Goal: Transaction & Acquisition: Book appointment/travel/reservation

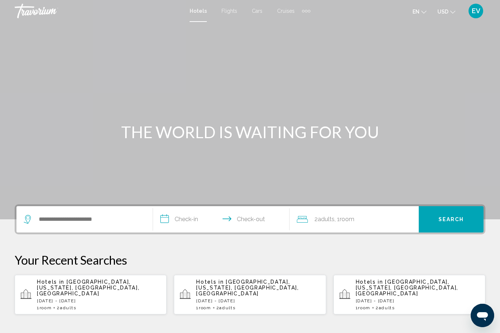
click at [57, 299] on p "[DATE] - [DATE]" at bounding box center [99, 301] width 124 height 5
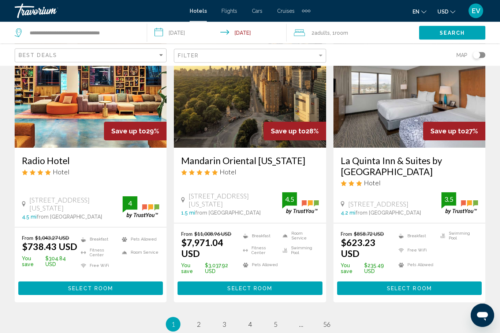
scroll to position [915, 0]
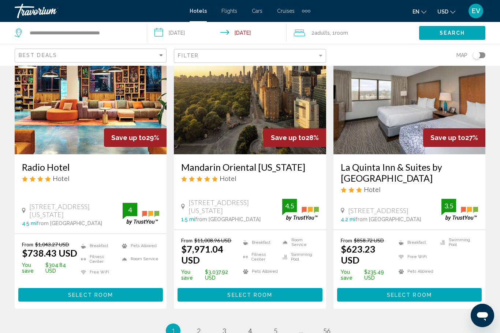
click at [225, 59] on div "Filter" at bounding box center [251, 56] width 146 height 14
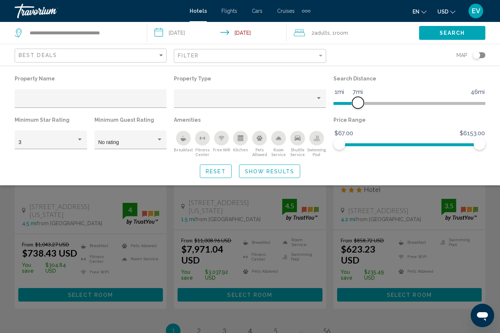
drag, startPoint x: 427, startPoint y: 106, endPoint x: 358, endPoint y: 105, distance: 69.2
click at [358, 105] on span "Hotel Filters" at bounding box center [358, 103] width 12 height 12
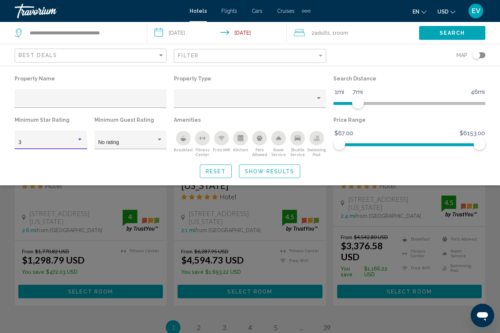
click at [49, 145] on div "3" at bounding box center [48, 143] width 58 height 6
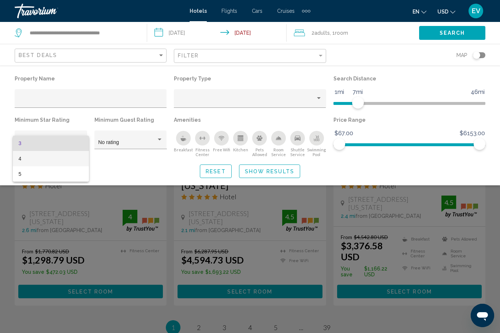
click at [50, 157] on span "4" at bounding box center [51, 158] width 65 height 15
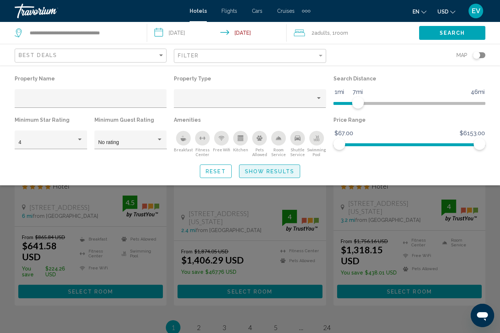
click at [276, 177] on button "Show Results" at bounding box center [269, 172] width 61 height 14
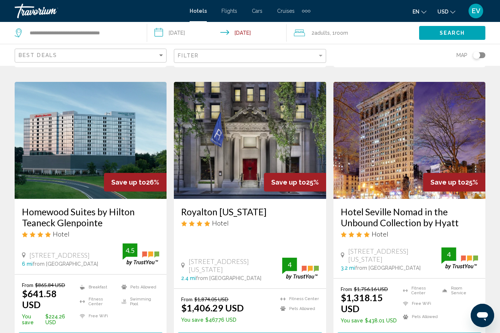
scroll to position [913, 0]
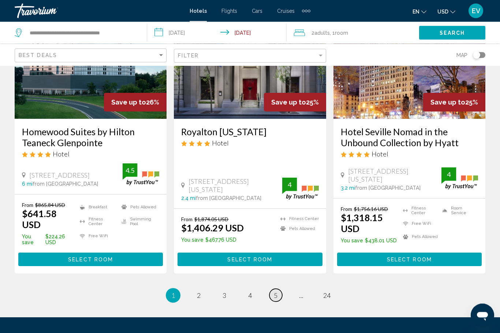
click at [271, 289] on link "page 5" at bounding box center [275, 295] width 13 height 13
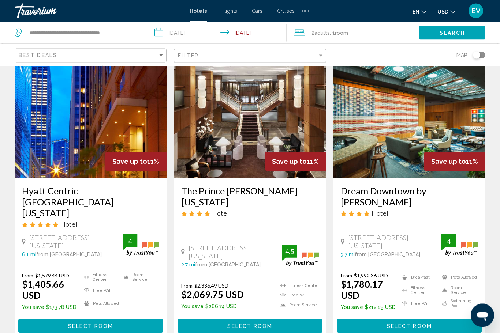
scroll to position [30, 0]
click at [482, 49] on div "Map" at bounding box center [409, 55] width 152 height 22
click at [488, 48] on app-hotels-search-filters "Best Deals Filter Map" at bounding box center [250, 55] width 500 height 22
click at [480, 54] on div "Toggle map" at bounding box center [479, 55] width 12 height 6
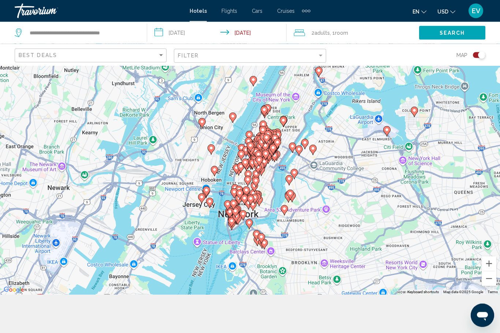
scroll to position [38, 0]
click at [490, 271] on button "Zoom in" at bounding box center [488, 263] width 15 height 15
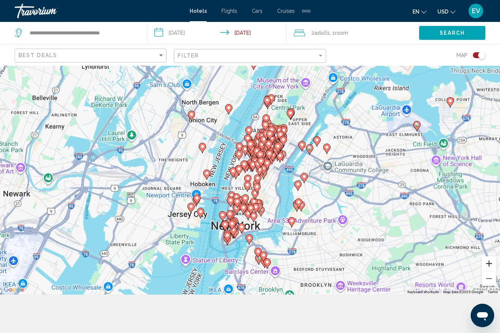
click at [487, 271] on button "Zoom in" at bounding box center [488, 263] width 15 height 15
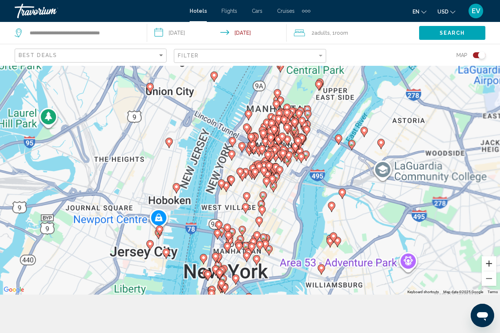
click at [488, 271] on button "Zoom in" at bounding box center [488, 263] width 15 height 15
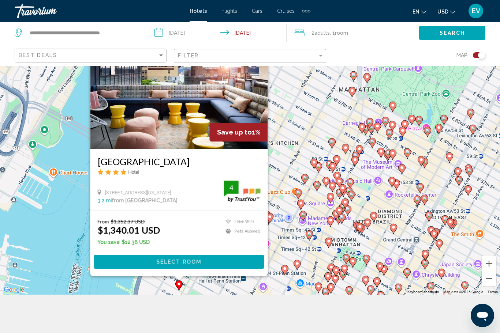
click at [312, 136] on div "To activate drag with keyboard, press Alt + Enter. Once in keyboard drag state,…" at bounding box center [250, 160] width 500 height 267
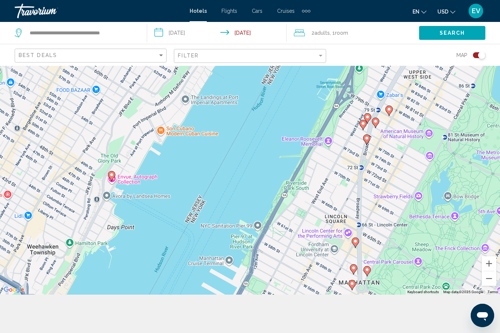
click at [262, 295] on div "To activate drag with keyboard, press Alt + Enter. Once in keyboard drag state,…" at bounding box center [250, 160] width 500 height 267
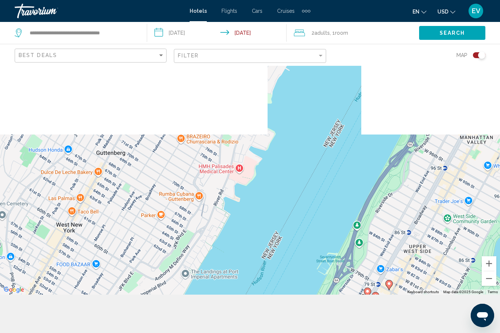
click at [487, 209] on div "To activate drag with keyboard, press Alt + Enter. Once in keyboard drag state,…" at bounding box center [250, 160] width 500 height 267
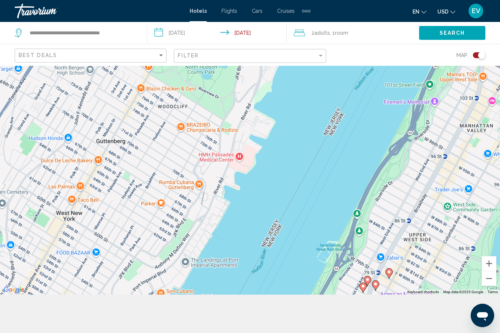
click at [480, 200] on div "To activate drag with keyboard, press Alt + Enter. Once in keyboard drag state,…" at bounding box center [250, 160] width 500 height 267
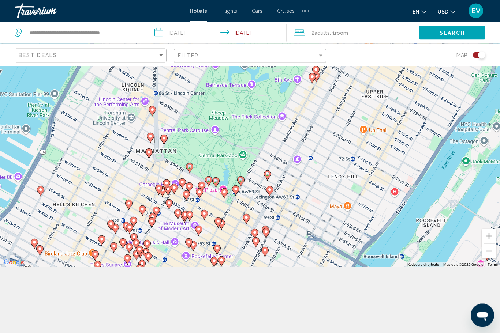
scroll to position [65, 0]
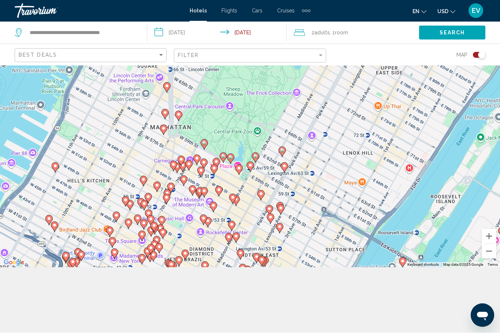
click at [162, 150] on div "To activate drag with keyboard, press Alt + Enter. Once in keyboard drag state,…" at bounding box center [250, 133] width 500 height 267
click at [166, 136] on gmp-advanced-marker "Main content" at bounding box center [163, 130] width 7 height 11
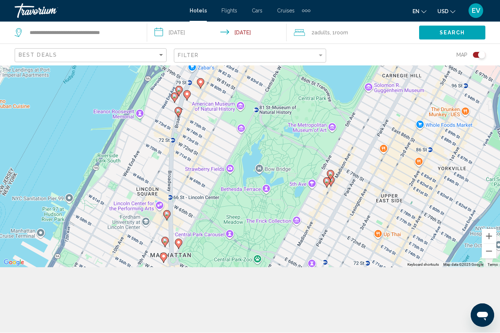
click at [359, 168] on div "To activate drag with keyboard, press Alt + Enter. Once in keyboard drag state,…" at bounding box center [250, 133] width 500 height 267
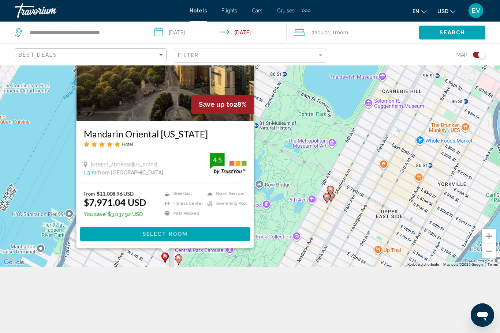
click at [181, 266] on gmp-advanced-marker "Main content" at bounding box center [178, 260] width 7 height 11
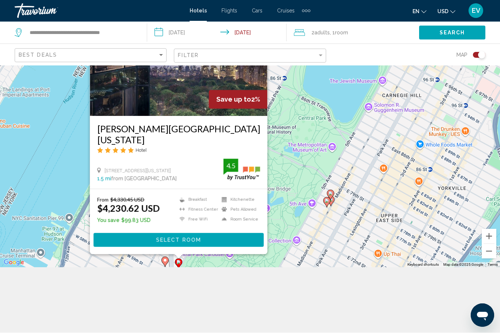
click at [240, 136] on h3 "[PERSON_NAME][GEOGRAPHIC_DATA] [US_STATE]" at bounding box center [178, 135] width 163 height 22
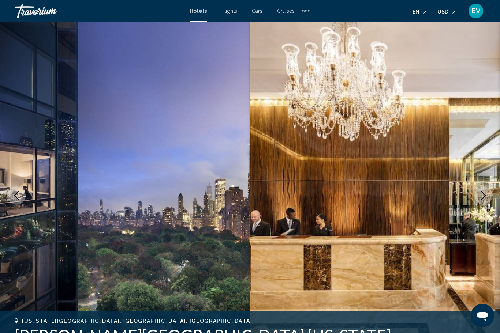
click at [485, 199] on icon "Next image" at bounding box center [483, 195] width 9 height 9
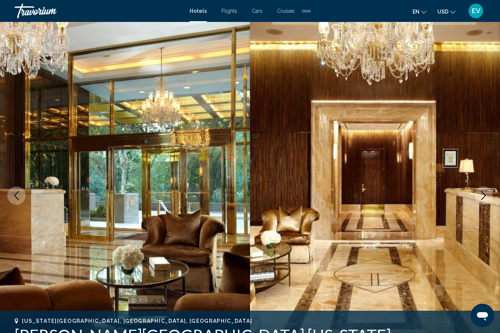
click at [484, 195] on icon "Next image" at bounding box center [483, 195] width 5 height 9
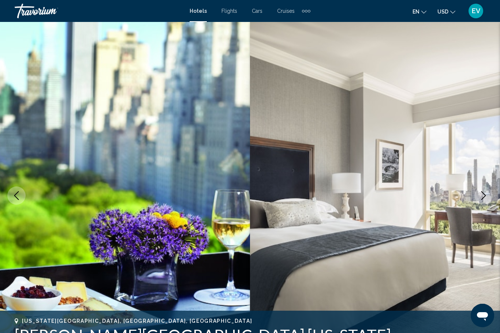
click at [485, 193] on icon "Next image" at bounding box center [483, 195] width 9 height 9
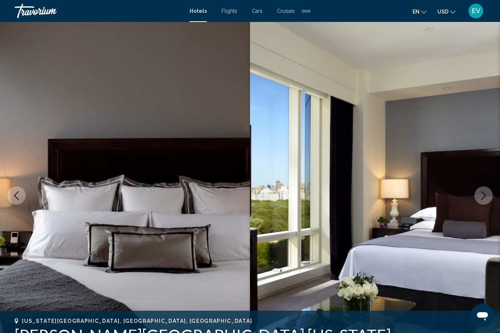
click at [480, 203] on button "Next image" at bounding box center [483, 196] width 18 height 18
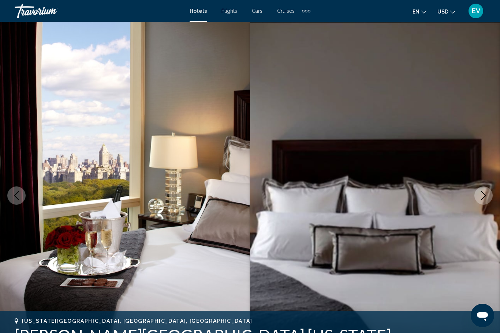
click at [478, 194] on button "Next image" at bounding box center [483, 196] width 18 height 18
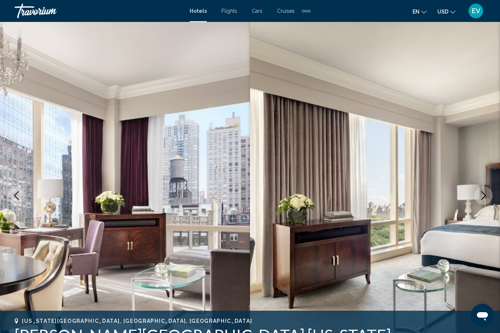
click at [474, 193] on img "Main content" at bounding box center [375, 196] width 250 height 348
click at [483, 196] on icon "Next image" at bounding box center [483, 195] width 9 height 9
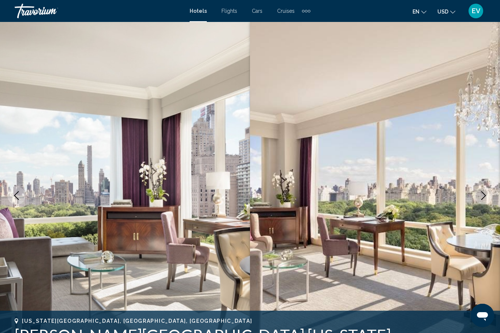
click at [483, 194] on icon "Next image" at bounding box center [483, 195] width 9 height 9
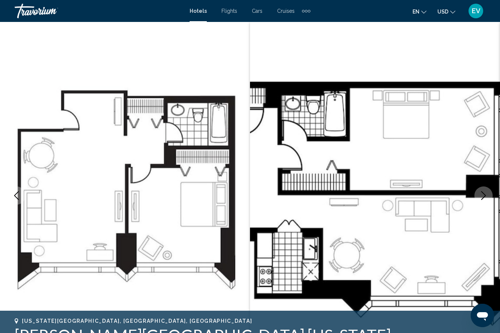
click at [483, 196] on icon "Next image" at bounding box center [483, 195] width 9 height 9
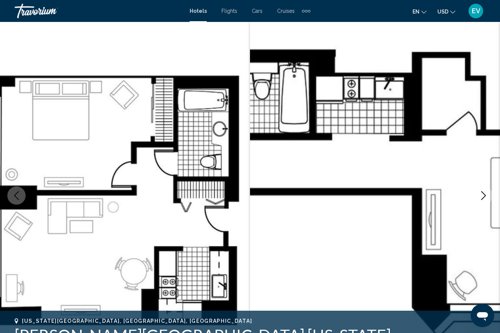
click at [482, 189] on button "Next image" at bounding box center [483, 196] width 18 height 18
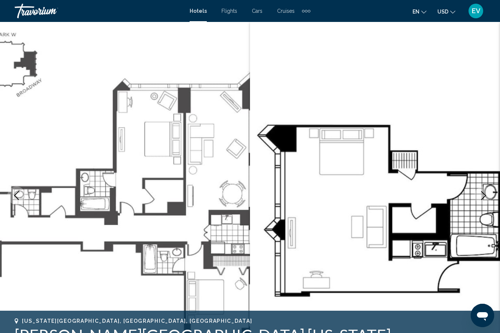
scroll to position [1, 0]
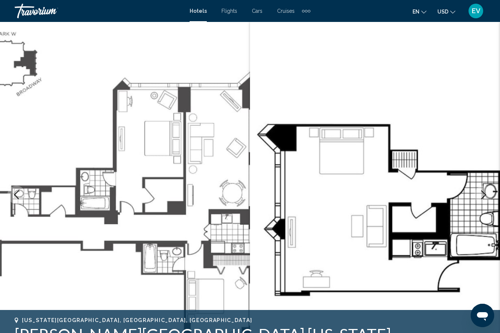
click at [11, 164] on img "Main content" at bounding box center [125, 195] width 250 height 348
click at [15, 192] on icon "Previous image" at bounding box center [16, 195] width 9 height 9
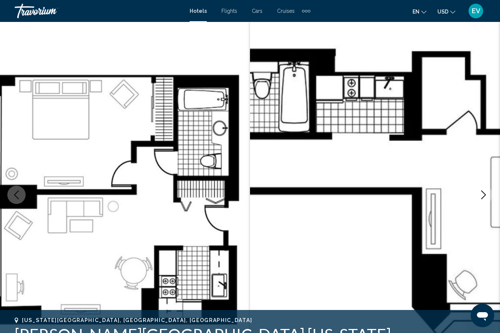
click at [24, 194] on button "Previous image" at bounding box center [16, 195] width 18 height 18
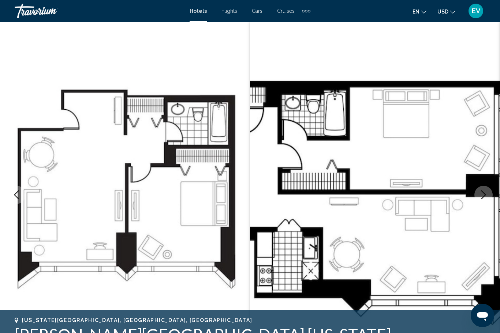
click at [21, 192] on button "Previous image" at bounding box center [16, 195] width 18 height 18
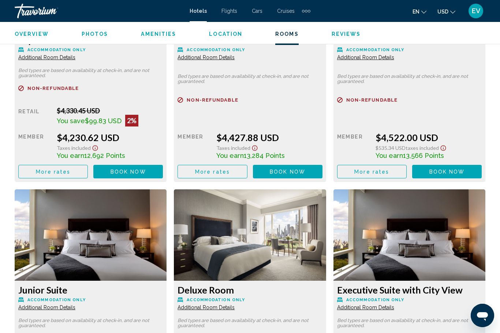
scroll to position [1183, 0]
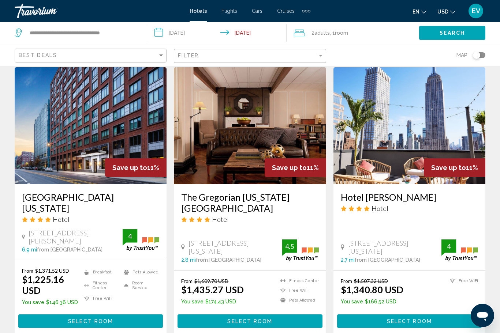
scroll to position [628, 0]
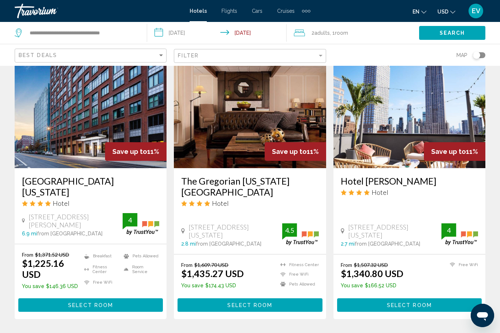
click at [473, 56] on div "Toggle map" at bounding box center [476, 55] width 7 height 7
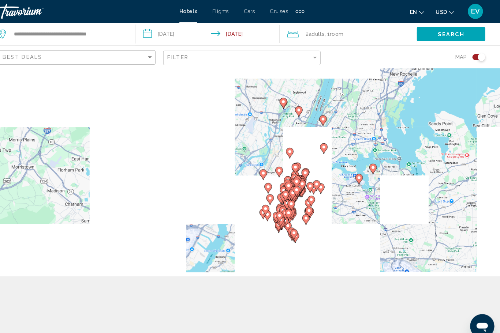
scroll to position [85, 0]
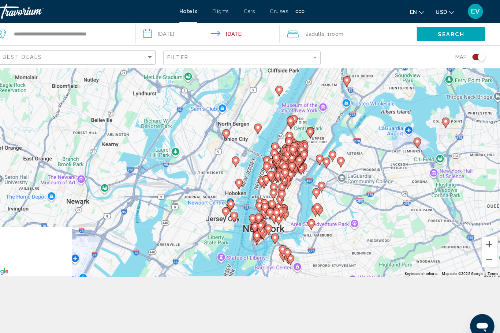
click at [481, 237] on button "Zoom in" at bounding box center [488, 236] width 15 height 15
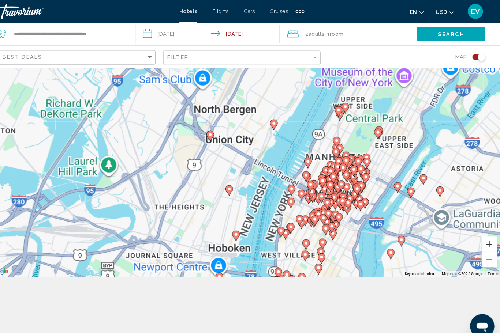
click at [481, 243] on button "Zoom in" at bounding box center [488, 236] width 15 height 15
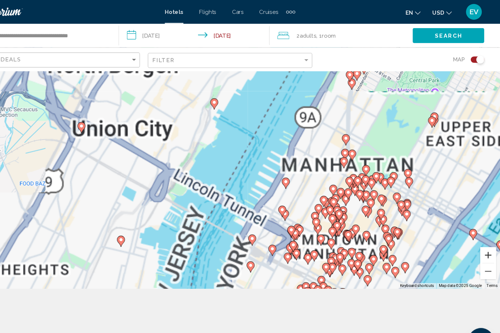
scroll to position [72, 0]
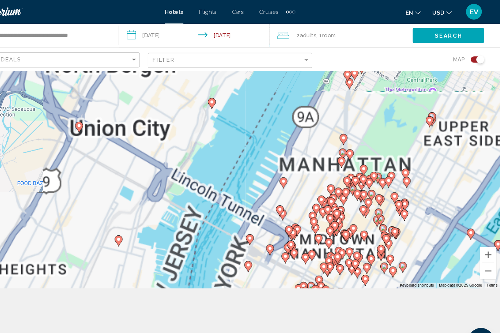
click at [459, 251] on div "To activate drag with keyboard, press Alt + Enter. Once in keyboard drag state,…" at bounding box center [250, 133] width 500 height 267
click at [481, 244] on button "Zoom in" at bounding box center [488, 236] width 15 height 15
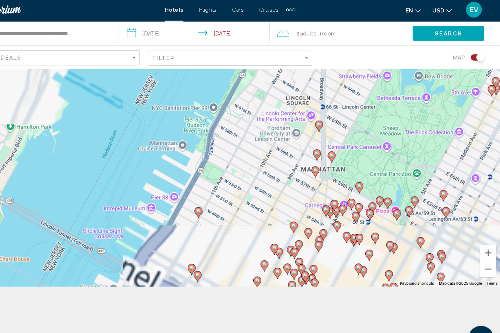
scroll to position [66, 0]
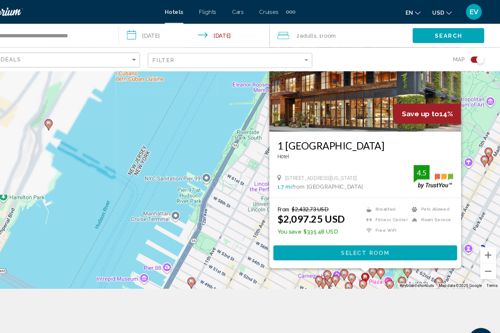
click at [451, 220] on div "To activate drag with keyboard, press Alt + Enter. Once in keyboard drag state,…" at bounding box center [250, 133] width 500 height 267
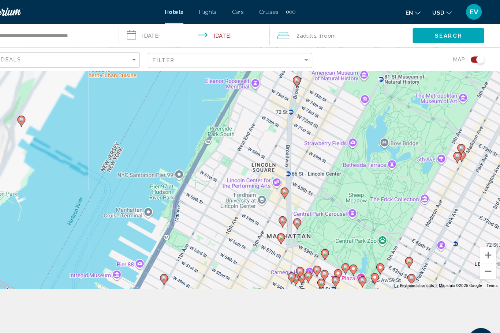
click at [454, 167] on div "To activate drag with keyboard, press Alt + Enter. Once in keyboard drag state,…" at bounding box center [250, 133] width 500 height 267
click at [386, 254] on icon "Main content" at bounding box center [389, 249] width 7 height 10
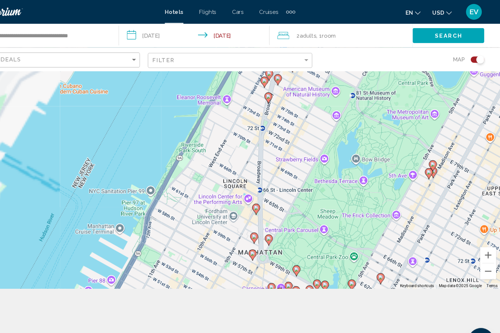
click at [392, 267] on div "To activate drag with keyboard, press Alt + Enter. Once in keyboard drag state,…" at bounding box center [250, 133] width 500 height 267
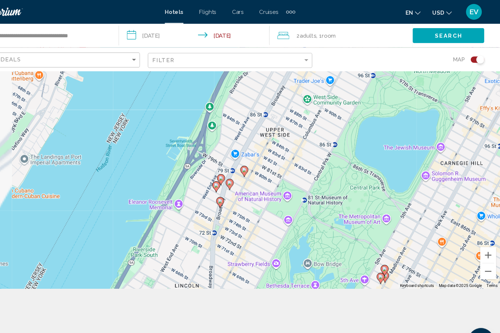
click at [387, 267] on div "To activate drag with keyboard, press Alt + Enter. Once in keyboard drag state,…" at bounding box center [250, 133] width 500 height 267
click at [363, 267] on div "To activate drag with keyboard, press Alt + Enter. Once in keyboard drag state,…" at bounding box center [250, 133] width 500 height 267
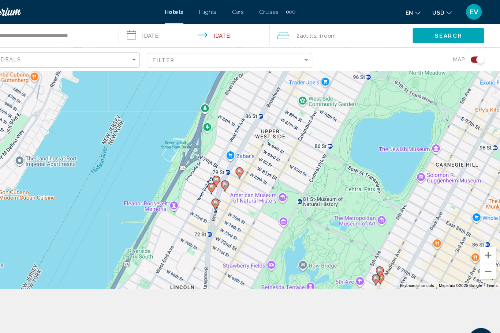
click at [217, 249] on div "To activate drag with keyboard, press Alt + Enter. Once in keyboard drag state,…" at bounding box center [250, 133] width 500 height 267
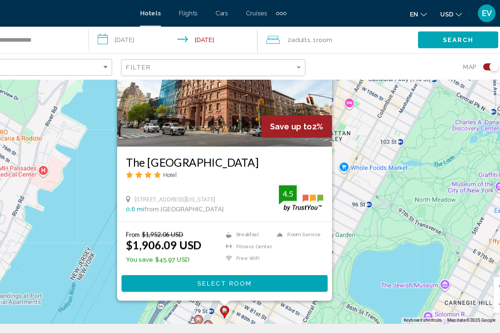
click at [367, 173] on div "To activate drag with keyboard, press Alt + Enter. Once in keyboard drag state,…" at bounding box center [250, 133] width 500 height 267
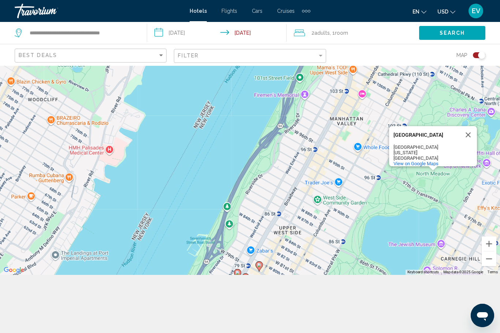
scroll to position [60, 0]
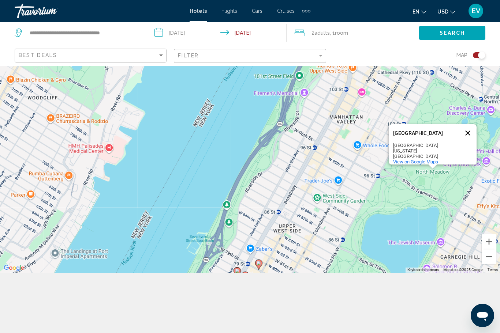
click at [471, 142] on button "Close" at bounding box center [468, 133] width 18 height 18
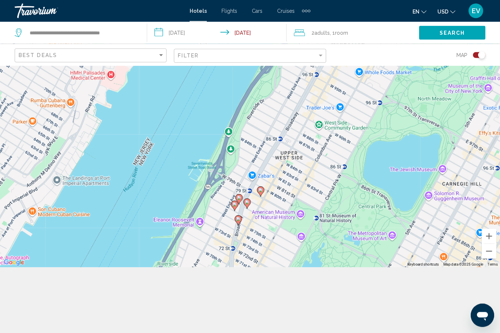
scroll to position [65, 0]
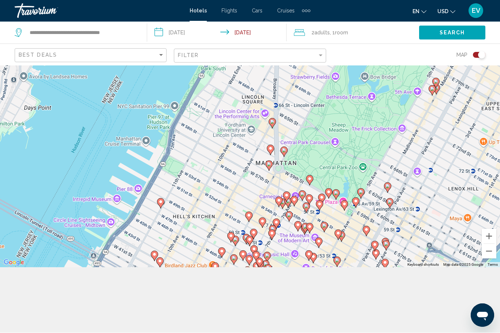
click at [438, 228] on div "To activate drag with keyboard, press Alt + Enter. Once in keyboard drag state,…" at bounding box center [250, 133] width 500 height 267
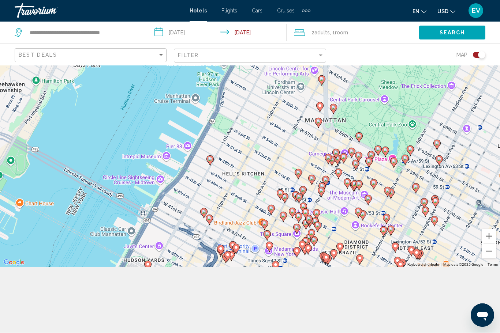
click at [213, 226] on gmp-advanced-marker "Main content" at bounding box center [209, 220] width 7 height 11
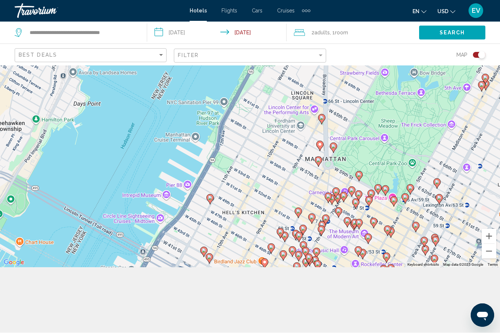
click at [457, 235] on div "To activate drag with keyboard, press Alt + Enter. Once in keyboard drag state,…" at bounding box center [250, 133] width 500 height 267
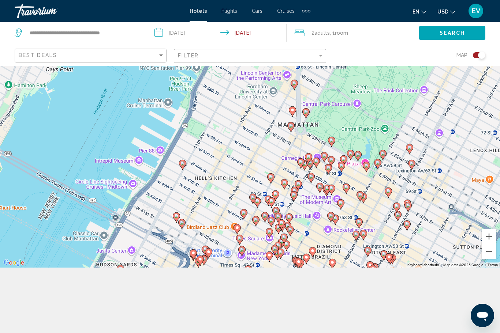
click at [210, 202] on div "To activate drag with keyboard, press Alt + Enter. Once in keyboard drag state,…" at bounding box center [250, 133] width 500 height 267
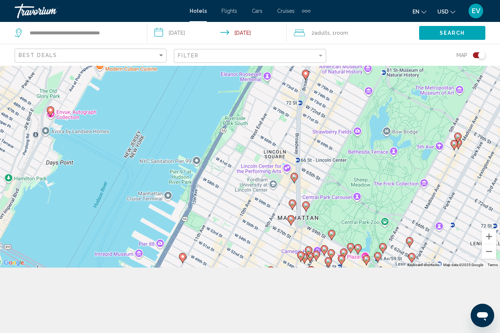
click at [360, 165] on div "To activate drag with keyboard, press Alt + Enter. Once in keyboard drag state,…" at bounding box center [250, 133] width 500 height 267
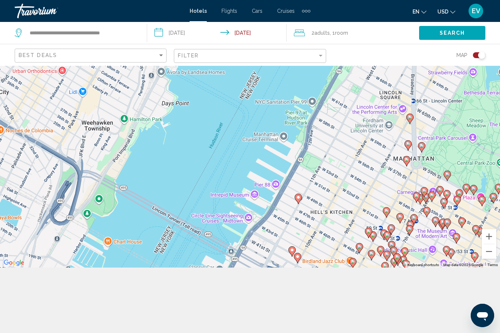
click at [404, 187] on div "To activate drag with keyboard, press Alt + Enter. Once in keyboard drag state,…" at bounding box center [250, 133] width 500 height 267
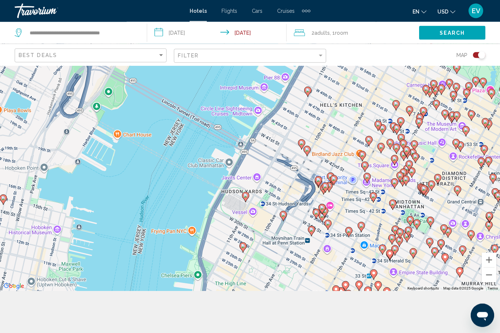
scroll to position [0, 0]
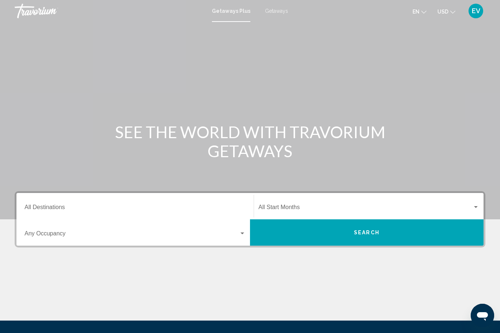
click at [79, 211] on input "Destination All Destinations" at bounding box center [135, 209] width 221 height 7
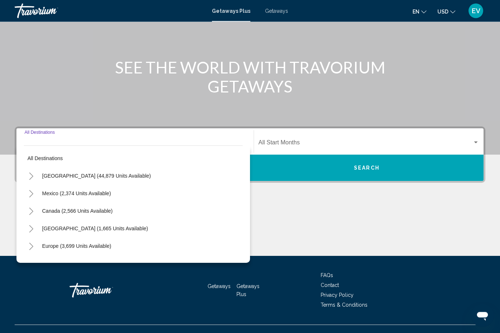
scroll to position [77, 0]
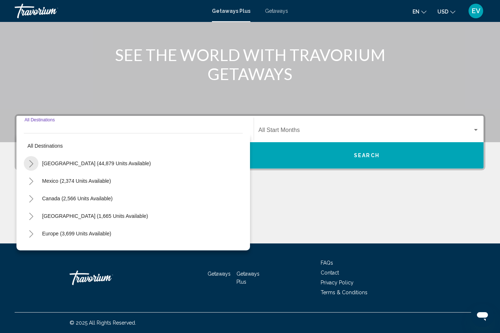
click at [30, 157] on button "Toggle United States (44,879 units available)" at bounding box center [31, 163] width 15 height 15
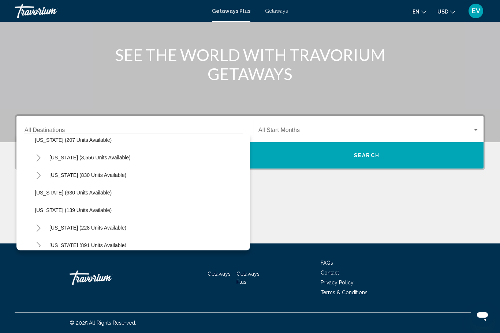
scroll to position [414, 0]
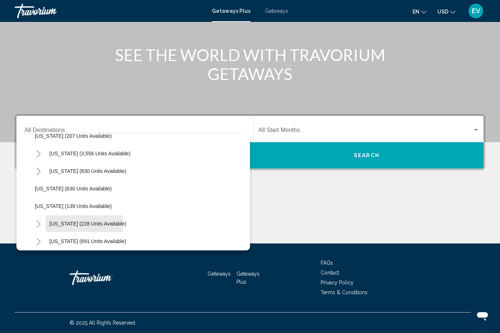
click at [57, 224] on span "New York (228 units available)" at bounding box center [87, 224] width 77 height 6
type input "**********"
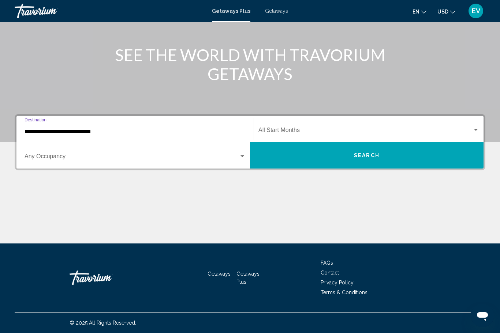
click at [72, 158] on span "Search widget" at bounding box center [132, 158] width 214 height 7
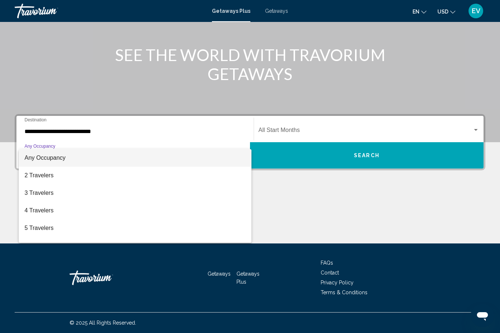
click at [404, 131] on div at bounding box center [250, 166] width 500 height 333
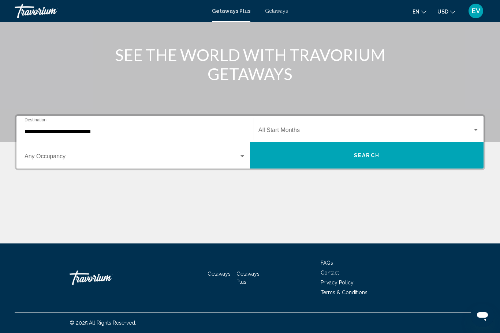
click at [421, 128] on span "Search widget" at bounding box center [365, 131] width 214 height 7
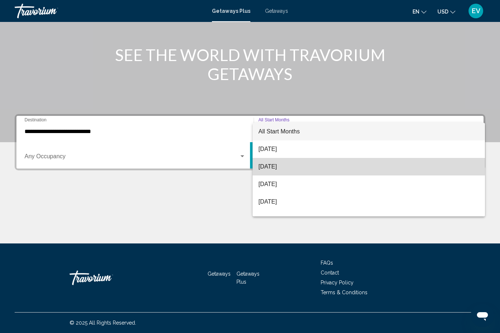
click at [365, 166] on span "September 2025" at bounding box center [368, 167] width 221 height 18
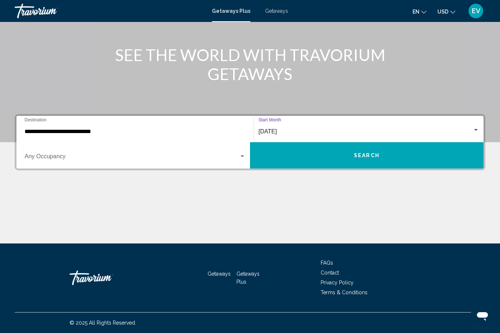
click at [383, 167] on button "Search" at bounding box center [366, 155] width 233 height 26
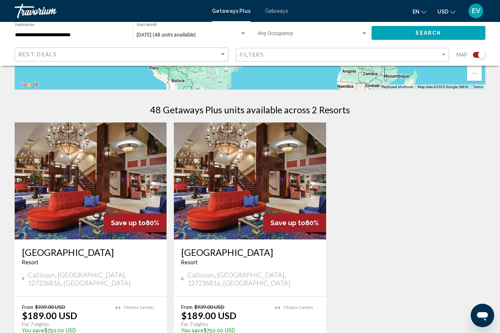
scroll to position [203, 0]
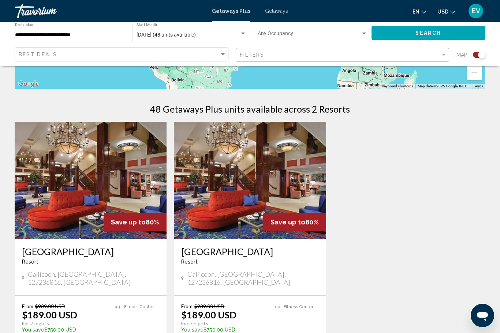
click at [274, 35] on span "Search widget" at bounding box center [310, 35] width 104 height 6
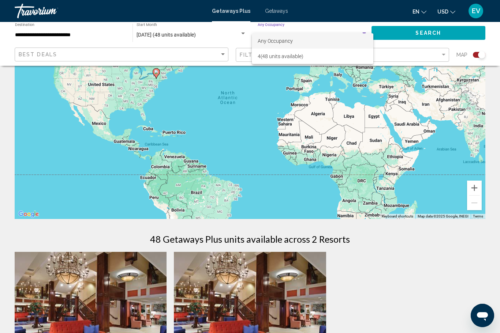
scroll to position [0, 0]
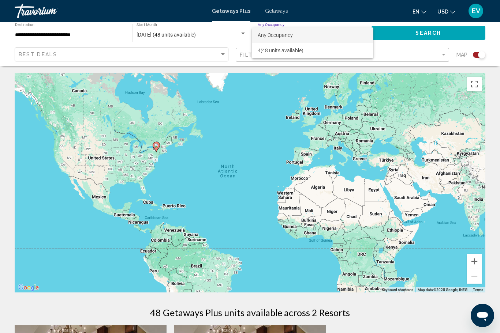
click at [285, 10] on div at bounding box center [250, 166] width 500 height 333
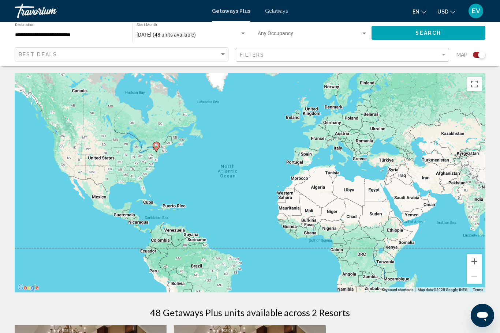
click at [282, 5] on div "Getaways Plus Getaways en English Español Français Italiano Português русский U…" at bounding box center [250, 10] width 500 height 15
click at [274, 12] on span "Getaways" at bounding box center [276, 11] width 23 height 6
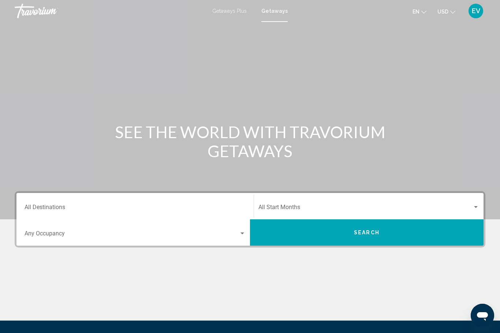
click at [203, 206] on input "Destination All Destinations" at bounding box center [135, 209] width 221 height 7
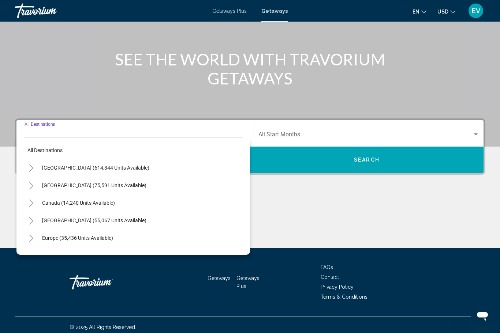
scroll to position [77, 0]
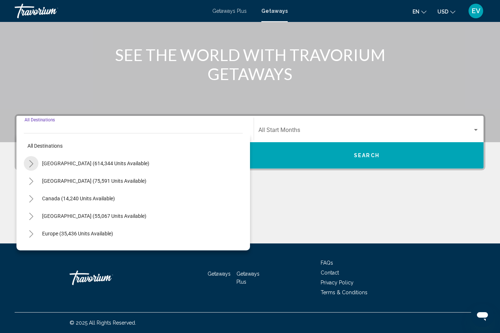
click at [32, 170] on button "Toggle United States (614,344 units available)" at bounding box center [31, 163] width 15 height 15
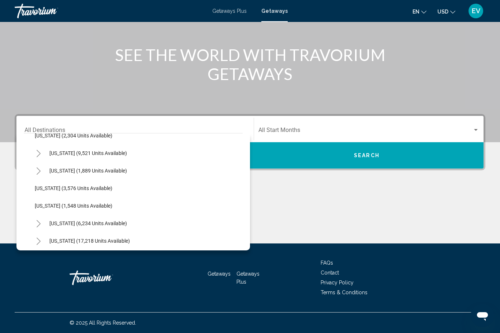
scroll to position [444, 0]
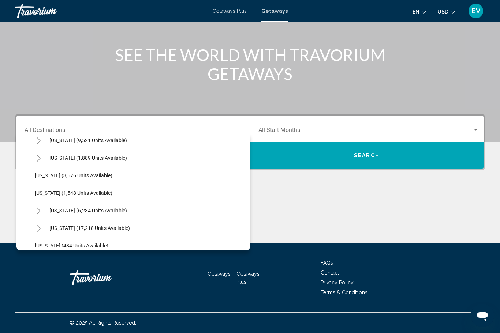
click at [38, 212] on icon "Toggle New York (6,234 units available)" at bounding box center [38, 210] width 5 height 7
click at [46, 209] on button "New York (6,234 units available)" at bounding box center [88, 210] width 85 height 17
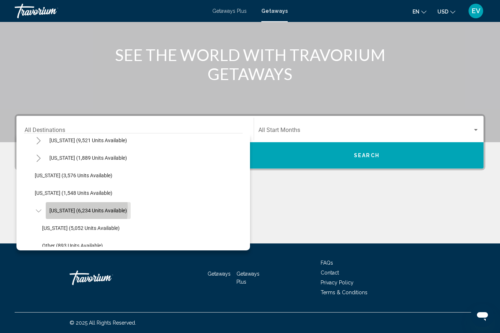
type input "**********"
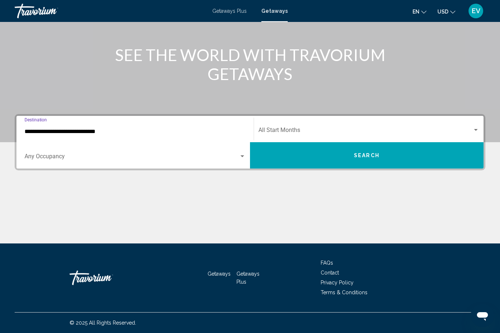
click at [453, 128] on span "Search widget" at bounding box center [365, 131] width 214 height 7
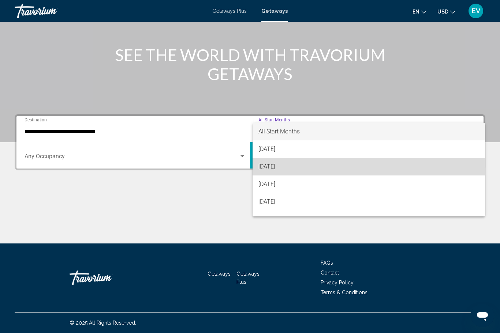
click at [382, 170] on span "September 2025" at bounding box center [368, 167] width 221 height 18
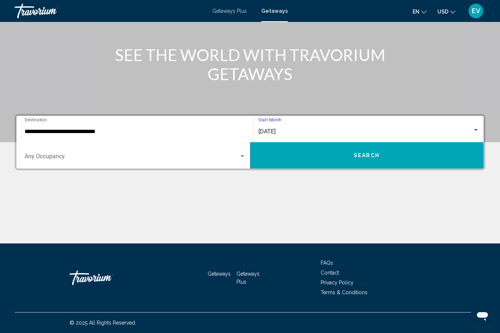
click at [404, 162] on button "Search" at bounding box center [366, 155] width 233 height 26
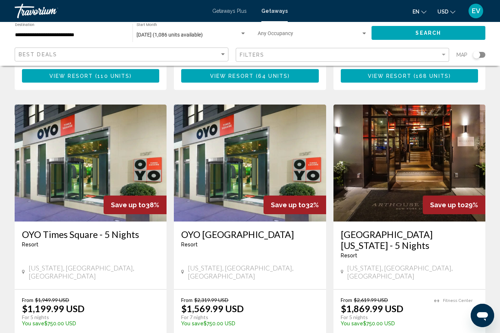
scroll to position [894, 0]
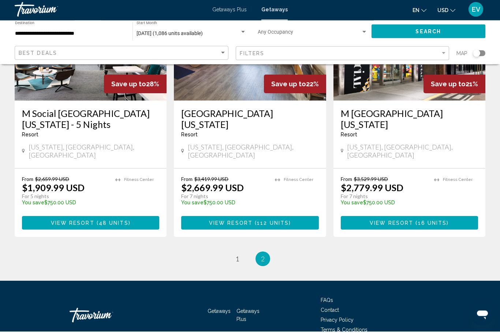
scroll to position [113, 0]
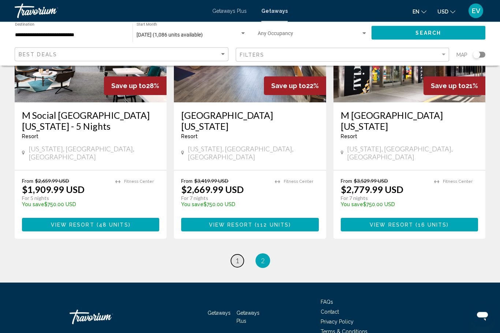
click at [240, 255] on link "page 1" at bounding box center [237, 261] width 13 height 13
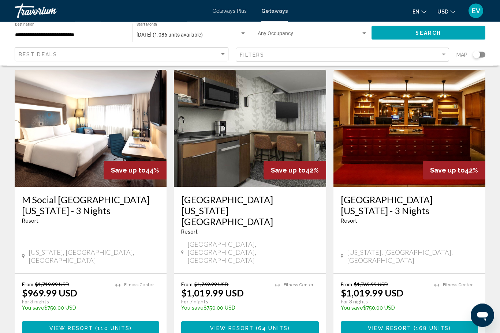
scroll to position [627, 0]
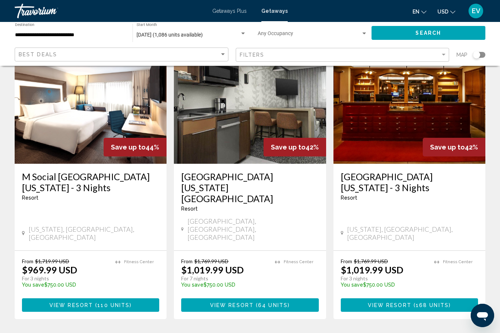
click at [456, 171] on h3 "Arthouse Hotel New York - 3 Nights" at bounding box center [409, 182] width 137 height 22
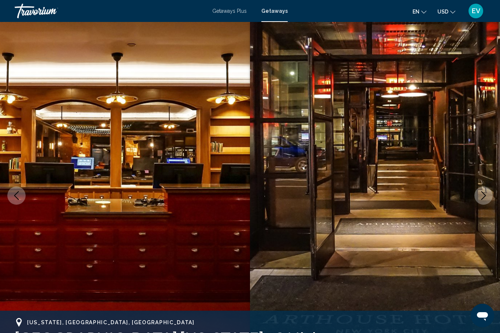
click at [477, 198] on button "Next image" at bounding box center [483, 196] width 18 height 18
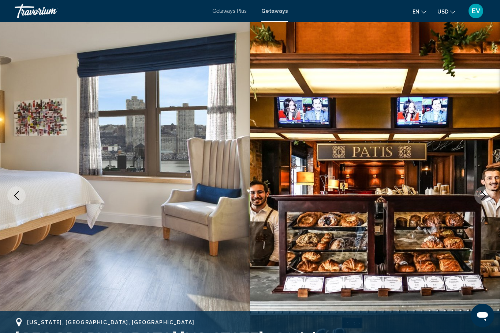
click at [479, 196] on icon "Next image" at bounding box center [483, 195] width 9 height 9
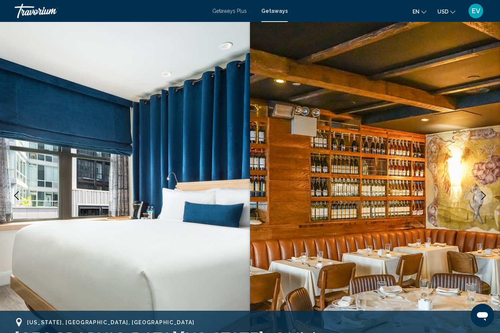
click at [479, 194] on icon "Next image" at bounding box center [483, 195] width 9 height 9
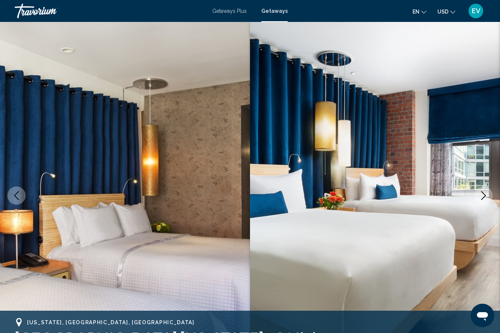
click at [482, 198] on icon "Next image" at bounding box center [483, 195] width 9 height 9
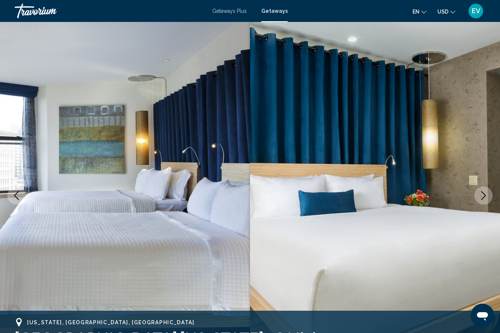
click at [478, 199] on button "Next image" at bounding box center [483, 196] width 18 height 18
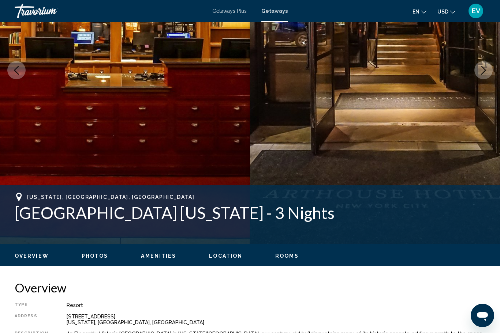
scroll to position [124, 0]
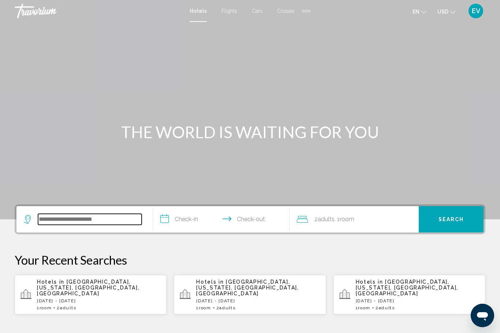
click at [125, 216] on input "Search widget" at bounding box center [90, 219] width 104 height 11
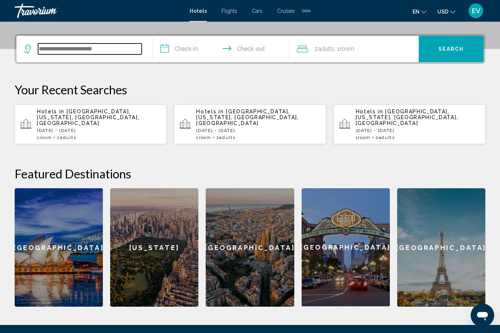
scroll to position [180, 0]
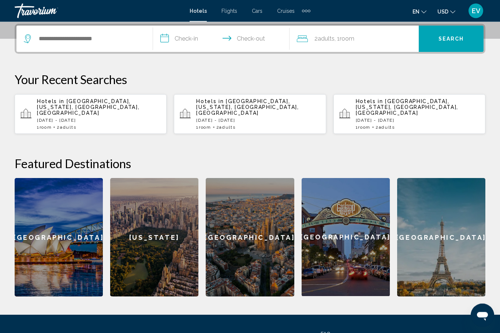
click at [108, 108] on p "Hotels in Manhattan, New York, NY, United States" at bounding box center [99, 108] width 124 height 18
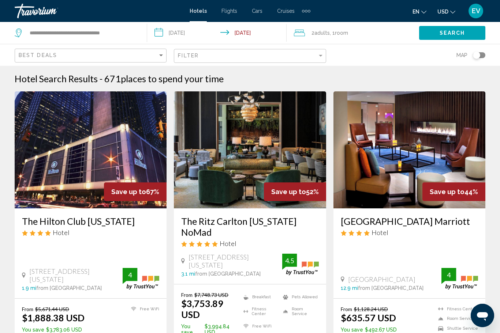
click at [288, 220] on h3 "The Ritz Carlton [US_STATE] NoMad" at bounding box center [249, 227] width 137 height 22
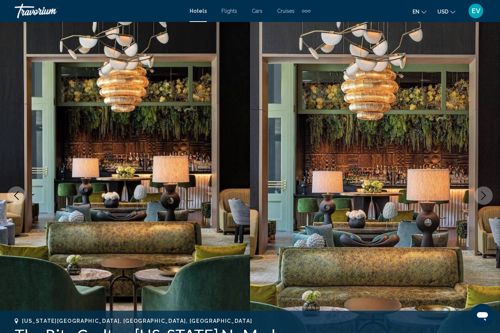
click at [479, 200] on button "Next image" at bounding box center [483, 196] width 18 height 18
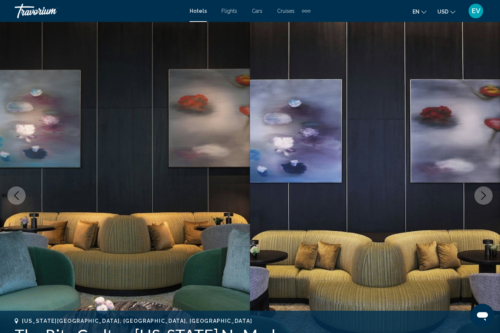
click at [480, 195] on icon "Next image" at bounding box center [483, 195] width 9 height 9
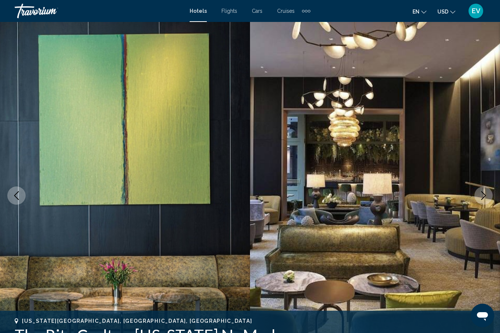
click at [486, 196] on icon "Next image" at bounding box center [483, 195] width 9 height 9
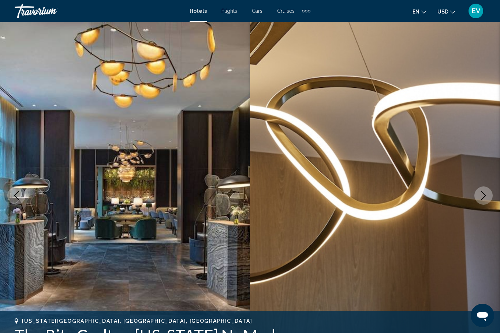
click at [487, 192] on icon "Next image" at bounding box center [483, 195] width 9 height 9
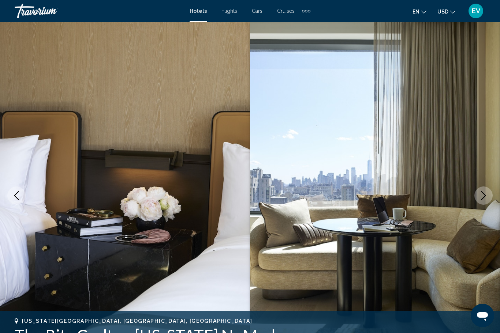
click at [484, 194] on icon "Next image" at bounding box center [483, 195] width 5 height 9
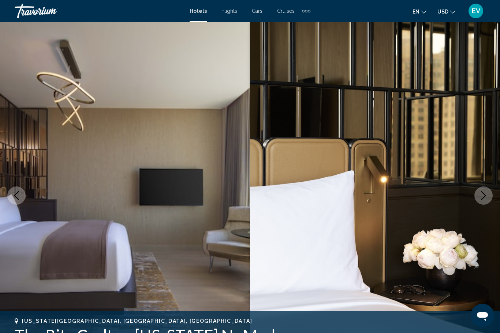
click at [483, 195] on icon "Next image" at bounding box center [483, 195] width 9 height 9
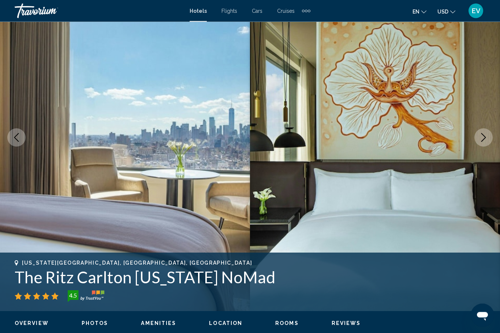
scroll to position [34, 0]
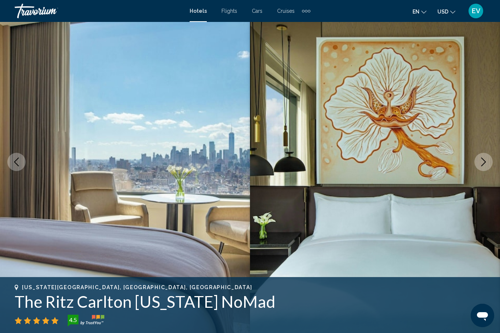
click at [485, 161] on icon "Next image" at bounding box center [483, 162] width 9 height 9
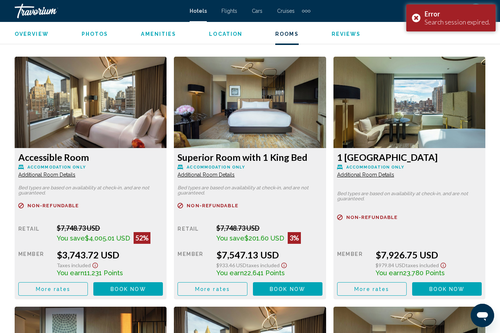
scroll to position [1109, 0]
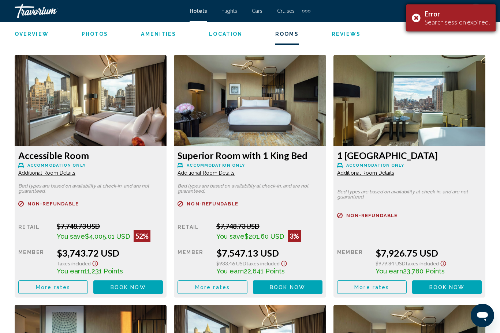
click at [418, 20] on div "Error Search session expired." at bounding box center [450, 17] width 89 height 27
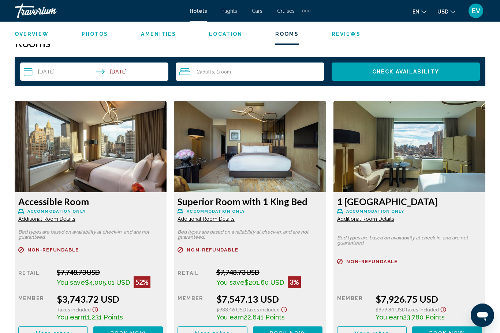
scroll to position [1063, 0]
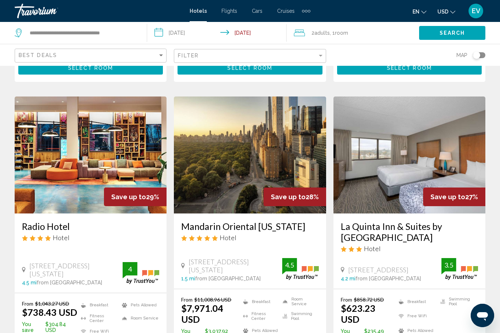
scroll to position [780, 0]
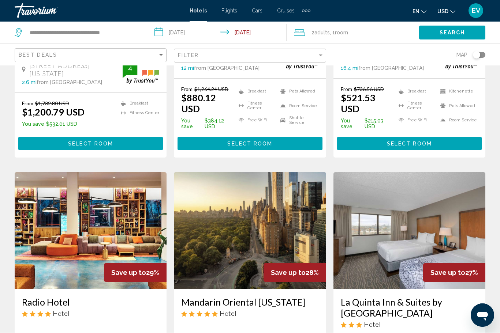
click at [477, 57] on div "Toggle map" at bounding box center [476, 55] width 7 height 7
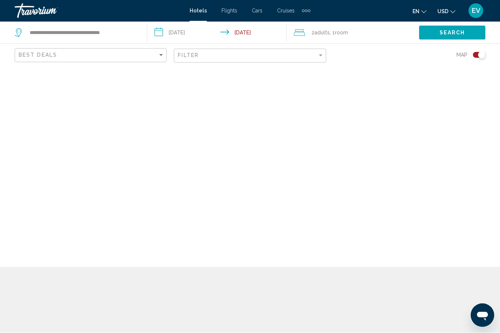
scroll to position [24, 0]
